Goal: Task Accomplishment & Management: Complete application form

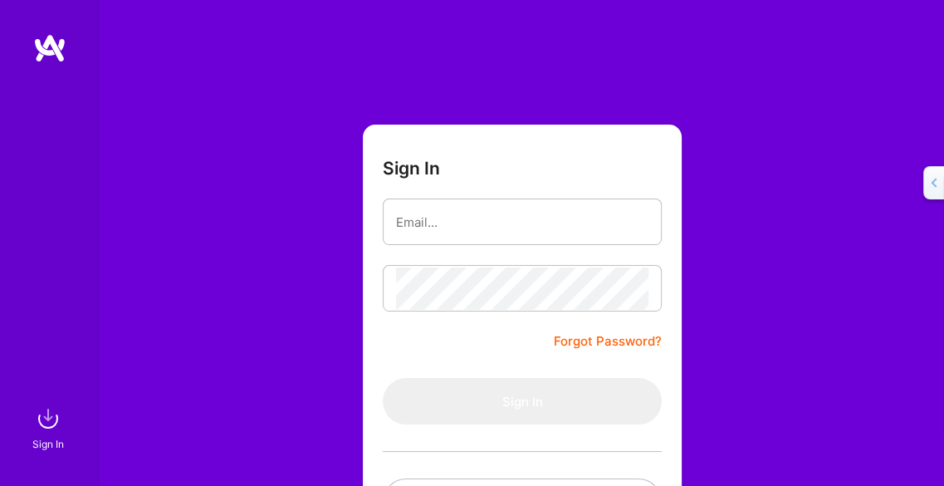
type input "[PERSON_NAME][DOMAIN_NAME][EMAIL_ADDRESS][DOMAIN_NAME]"
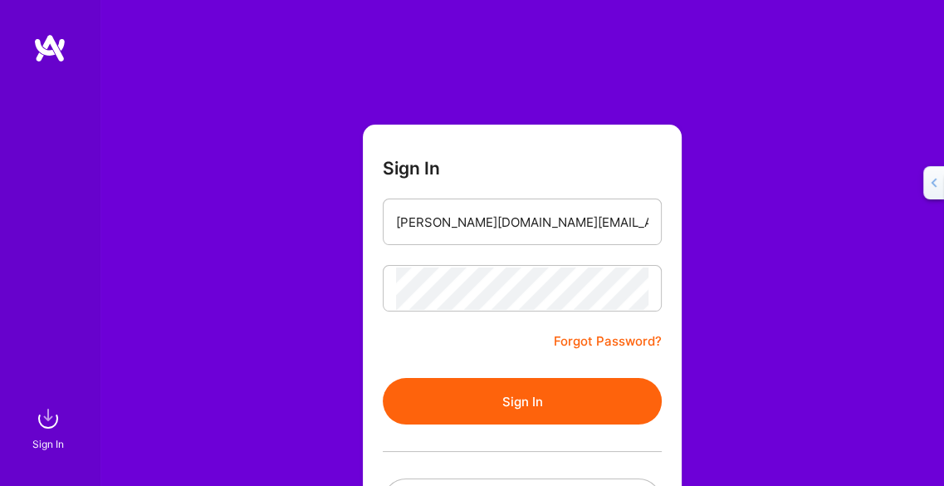
click at [540, 406] on button "Sign In" at bounding box center [522, 401] width 279 height 46
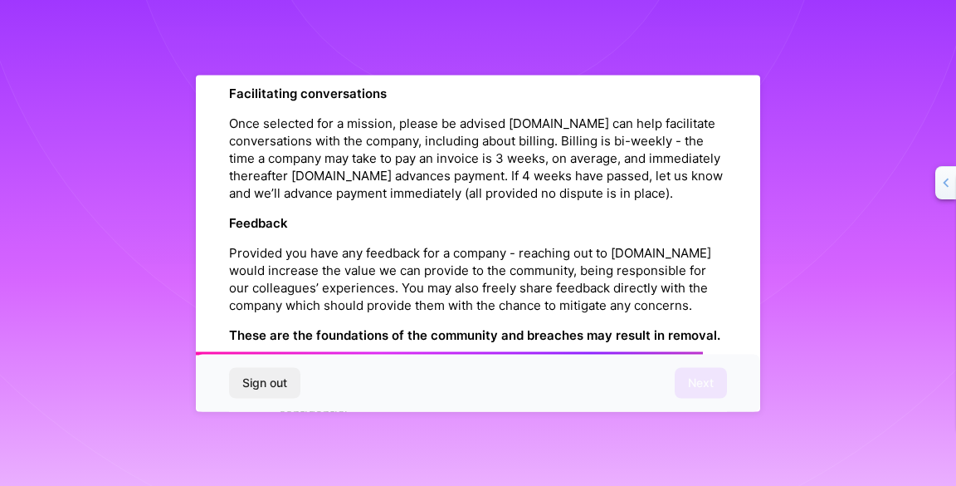
scroll to position [2016, 0]
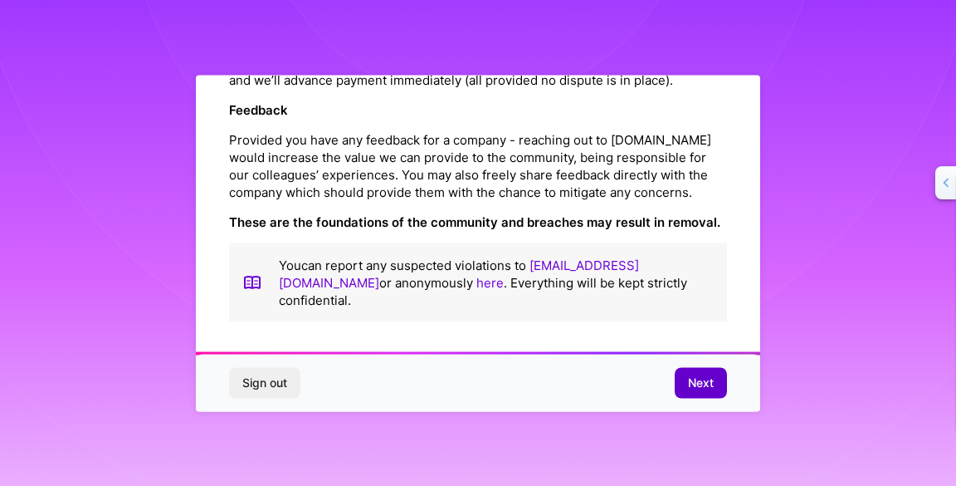
click at [699, 379] on span "Next" at bounding box center [701, 382] width 26 height 17
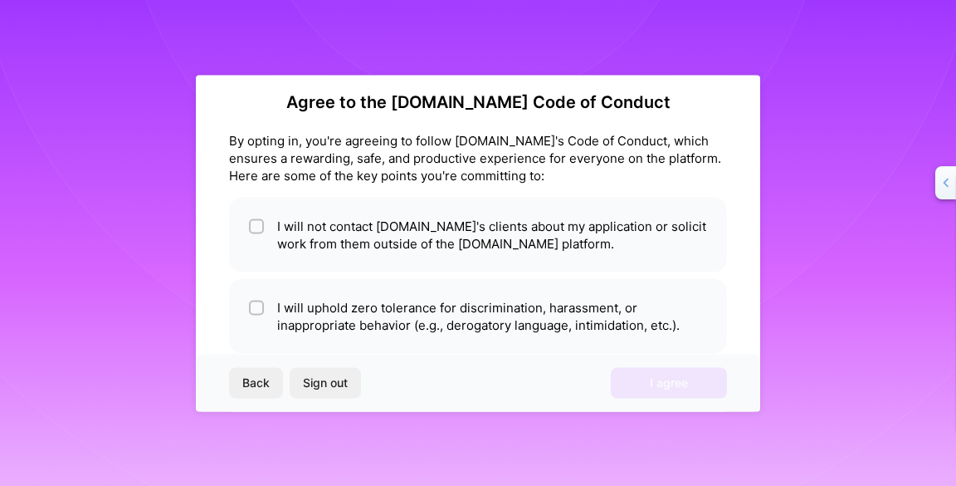
scroll to position [0, 0]
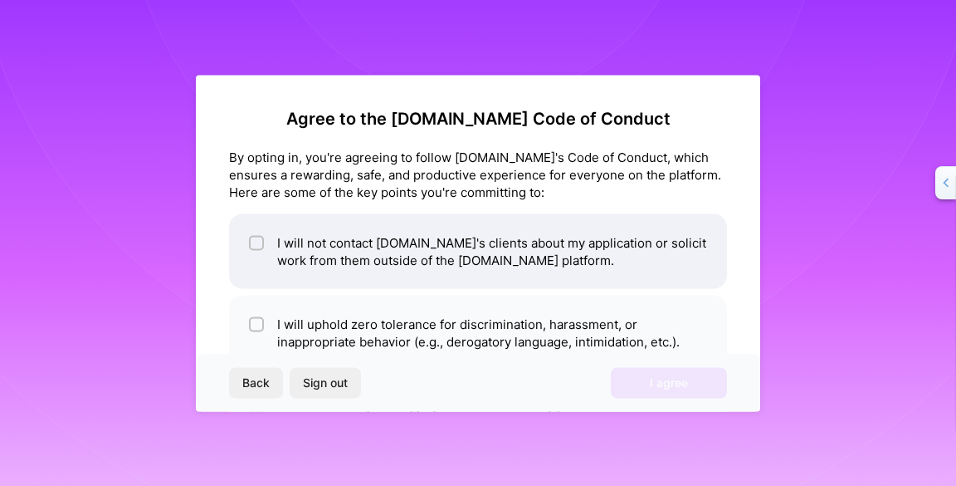
click at [415, 268] on li "I will not contact [DOMAIN_NAME]'s clients about my application or solicit work…" at bounding box center [478, 250] width 498 height 75
checkbox input "true"
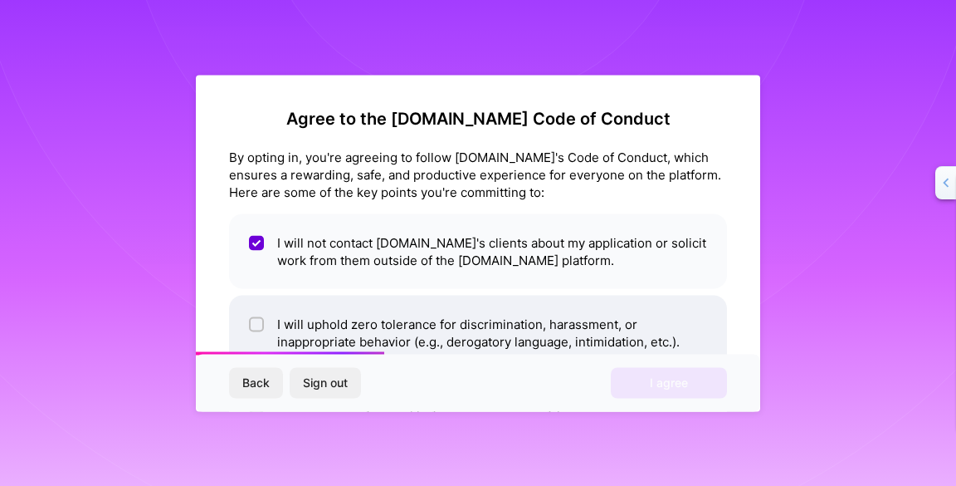
click at [408, 313] on li "I will uphold zero tolerance for discrimination, harassment, or inappropriate b…" at bounding box center [478, 332] width 498 height 75
checkbox input "true"
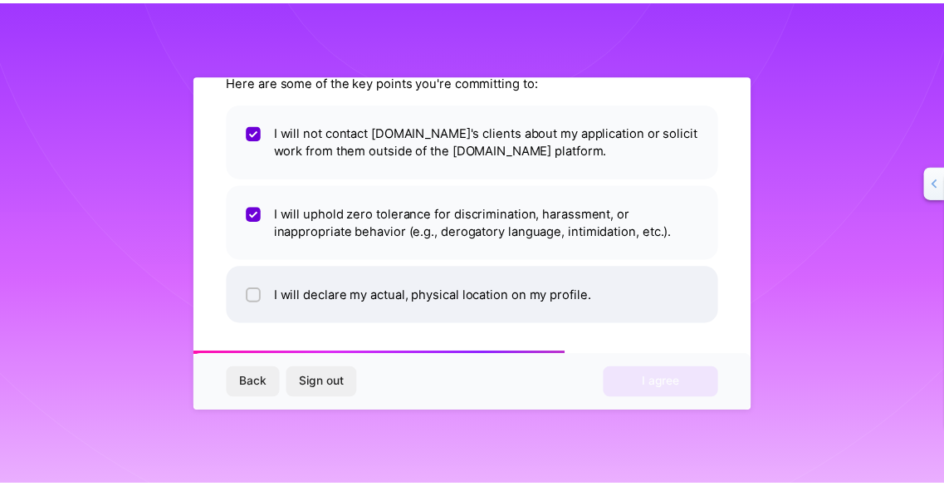
scroll to position [111, 0]
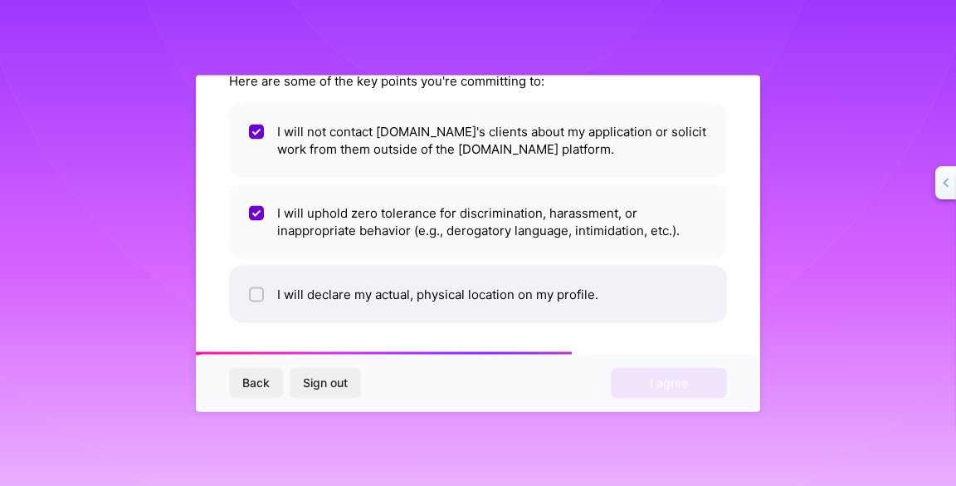
click at [464, 298] on li "I will declare my actual, physical location on my profile." at bounding box center [478, 293] width 498 height 57
checkbox input "true"
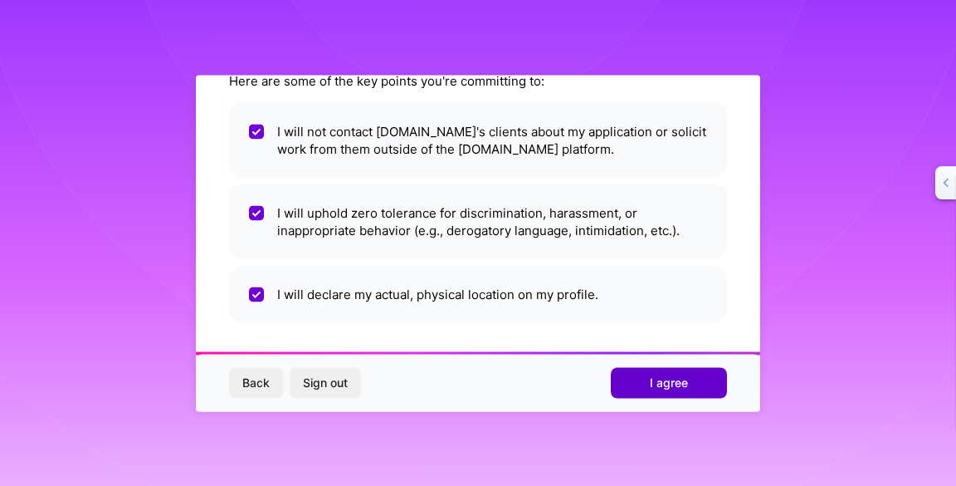
click at [693, 394] on button "I agree" at bounding box center [669, 383] width 116 height 30
